Goal: Find specific page/section: Find specific page/section

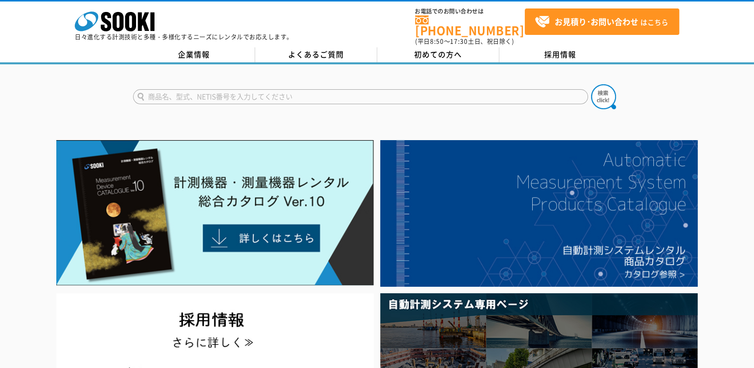
click at [226, 91] on input "text" at bounding box center [360, 96] width 455 height 15
paste input "HACH DR/850 COLORIMETER"
type input "HACH DR/850 COLORIMETER"
click at [591, 84] on button at bounding box center [603, 96] width 25 height 25
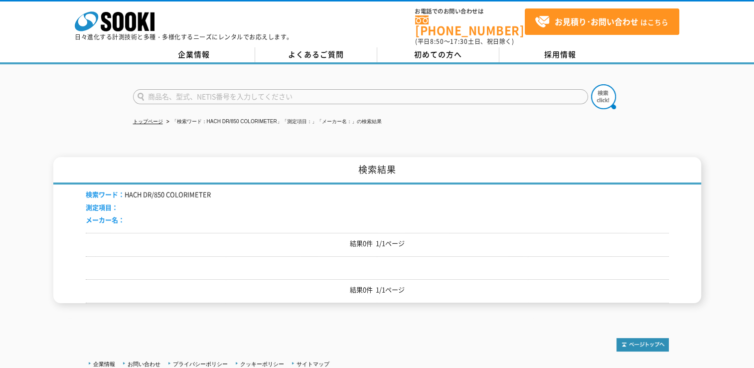
click at [270, 89] on input "text" at bounding box center [360, 96] width 455 height 15
paste input "HACH DR/850 COLORIMETER"
drag, startPoint x: 276, startPoint y: 91, endPoint x: 194, endPoint y: 92, distance: 81.8
click at [194, 92] on input "HACH DR/850 COLORIMETER" at bounding box center [360, 96] width 455 height 15
type input "HACH DR/850"
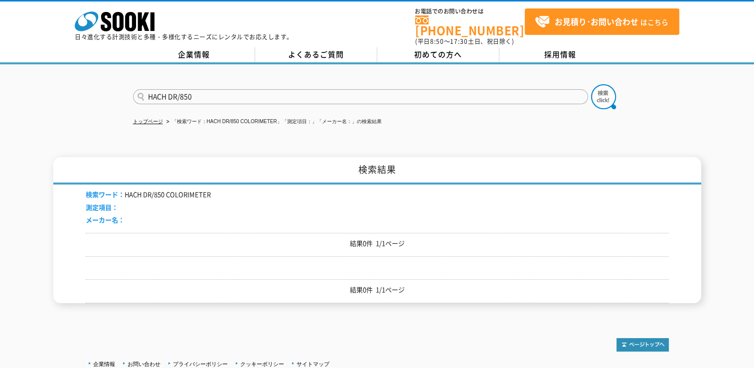
click at [591, 84] on button at bounding box center [603, 96] width 25 height 25
click at [194, 92] on input "text" at bounding box center [360, 96] width 455 height 15
paste input "HACH DR/850 COLORIMETER"
drag, startPoint x: 171, startPoint y: 89, endPoint x: 88, endPoint y: 89, distance: 82.8
click at [88, 89] on div "HACH DR/850 COLORIMETER" at bounding box center [377, 88] width 754 height 48
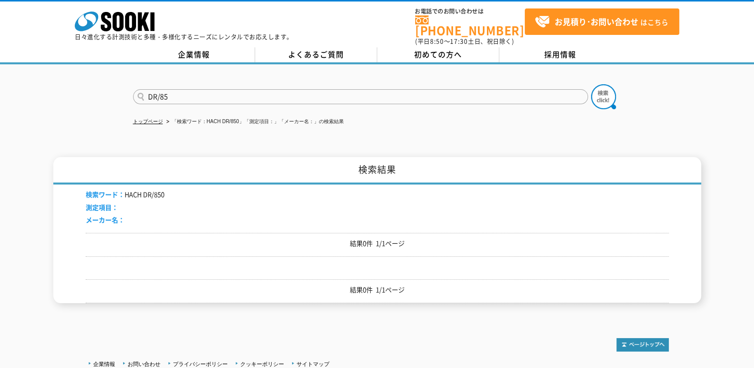
type input "DR/85"
click at [591, 84] on button at bounding box center [603, 96] width 25 height 25
click at [160, 90] on input "text" at bounding box center [360, 96] width 455 height 15
paste input "HACH DR/850 COLORIMETER"
drag, startPoint x: 196, startPoint y: 89, endPoint x: 0, endPoint y: 95, distance: 196.0
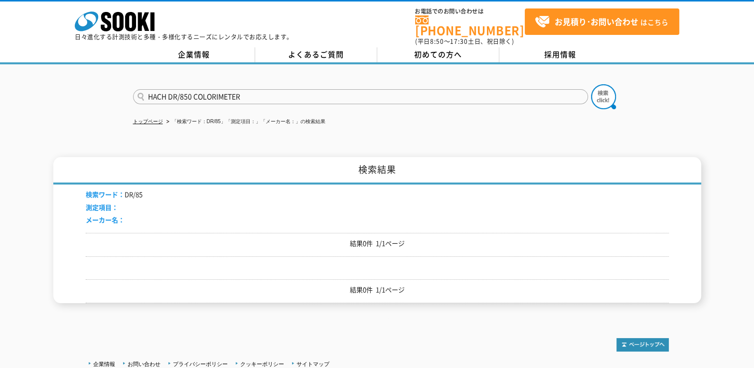
click at [0, 94] on html "株式会社 ソーキ spMenu 日々進化する計測技術と多種・多様化するニーズにレンタルでお応えします。 お電話でのお問い合わせは 0120-856-990 (…" at bounding box center [377, 224] width 754 height 449
type input "COLORIMETER"
click at [591, 84] on button at bounding box center [603, 96] width 25 height 25
